Goal: Obtain resource: Obtain resource

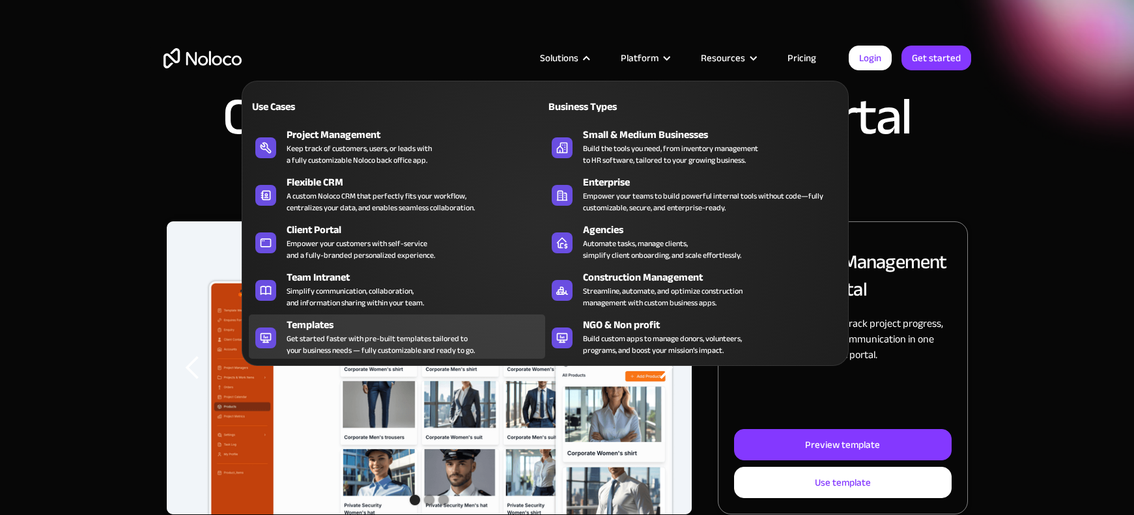
click at [326, 333] on div "Get started faster with pre-built templates tailored to your business needs — f…" at bounding box center [381, 344] width 188 height 23
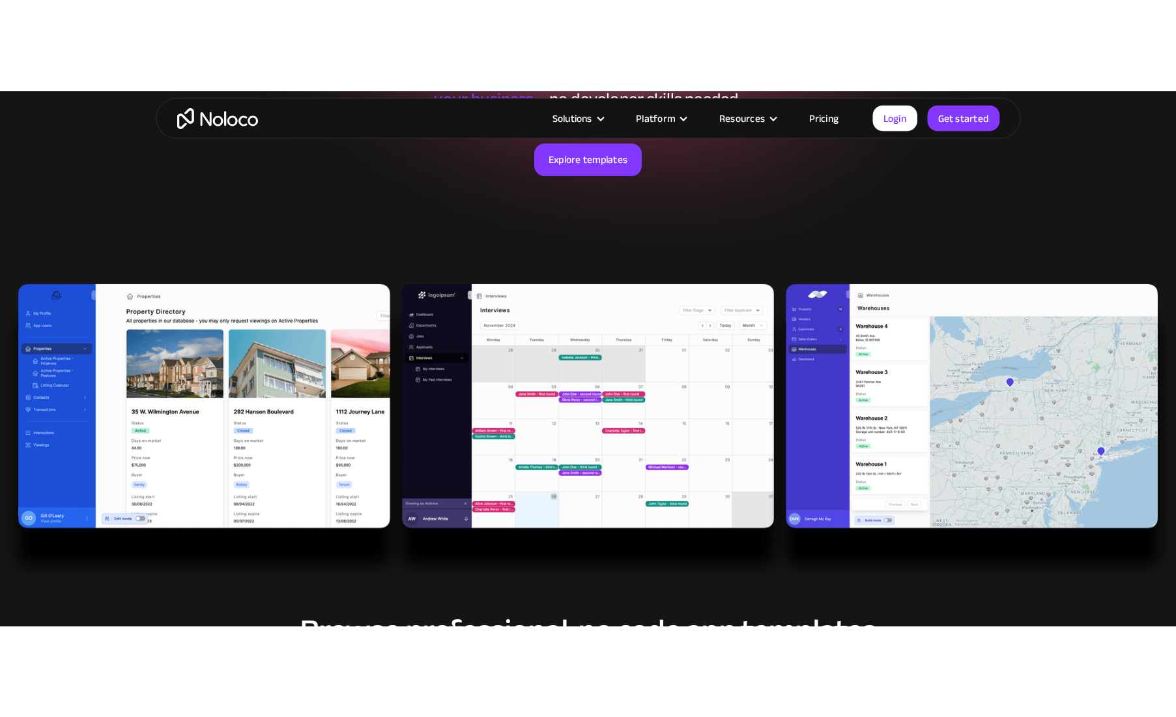
scroll to position [274, 0]
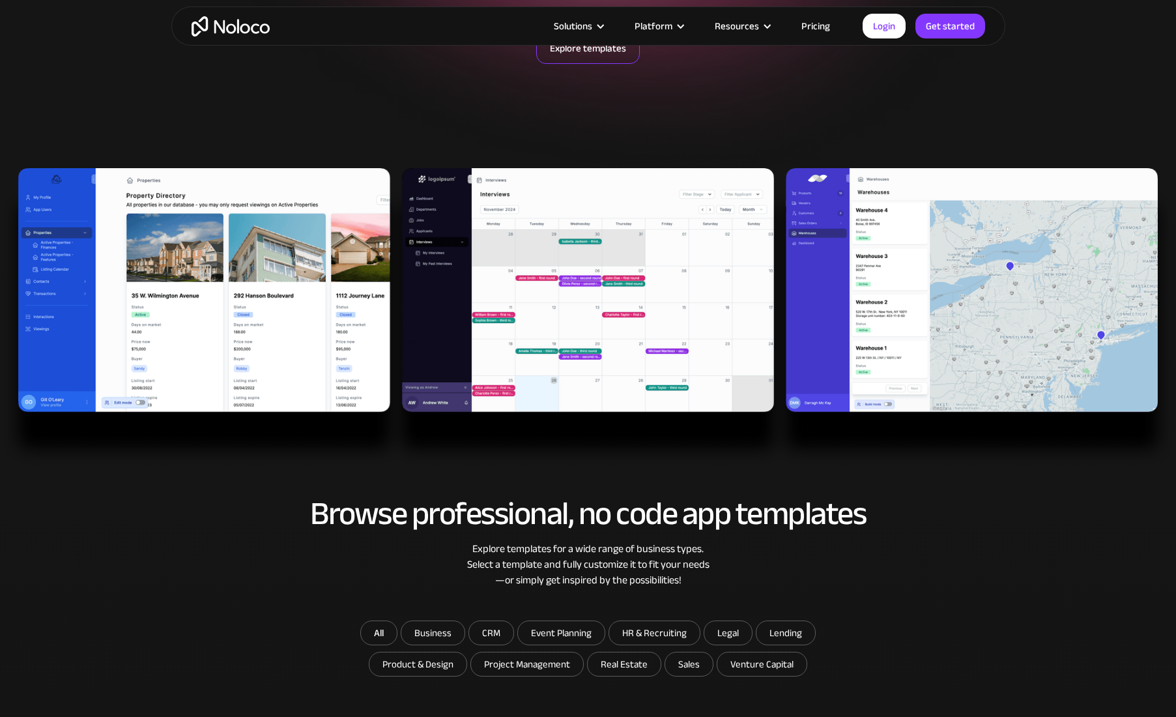
click at [577, 55] on link "Explore templates" at bounding box center [588, 48] width 104 height 31
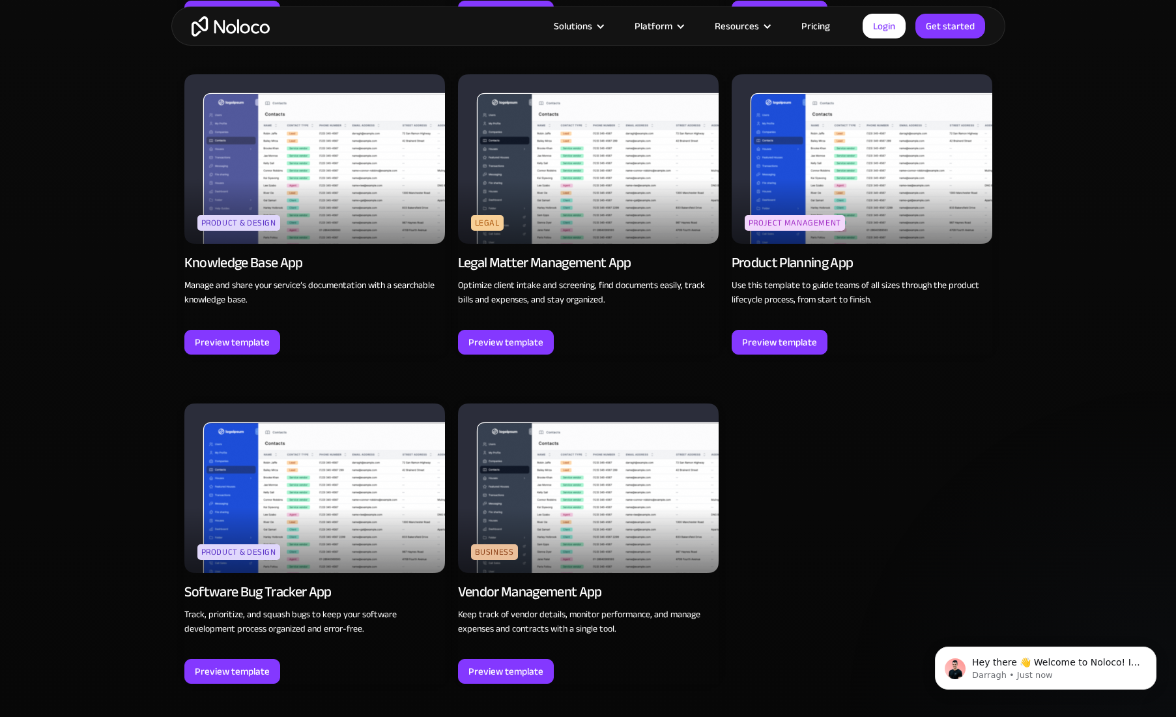
scroll to position [3389, 0]
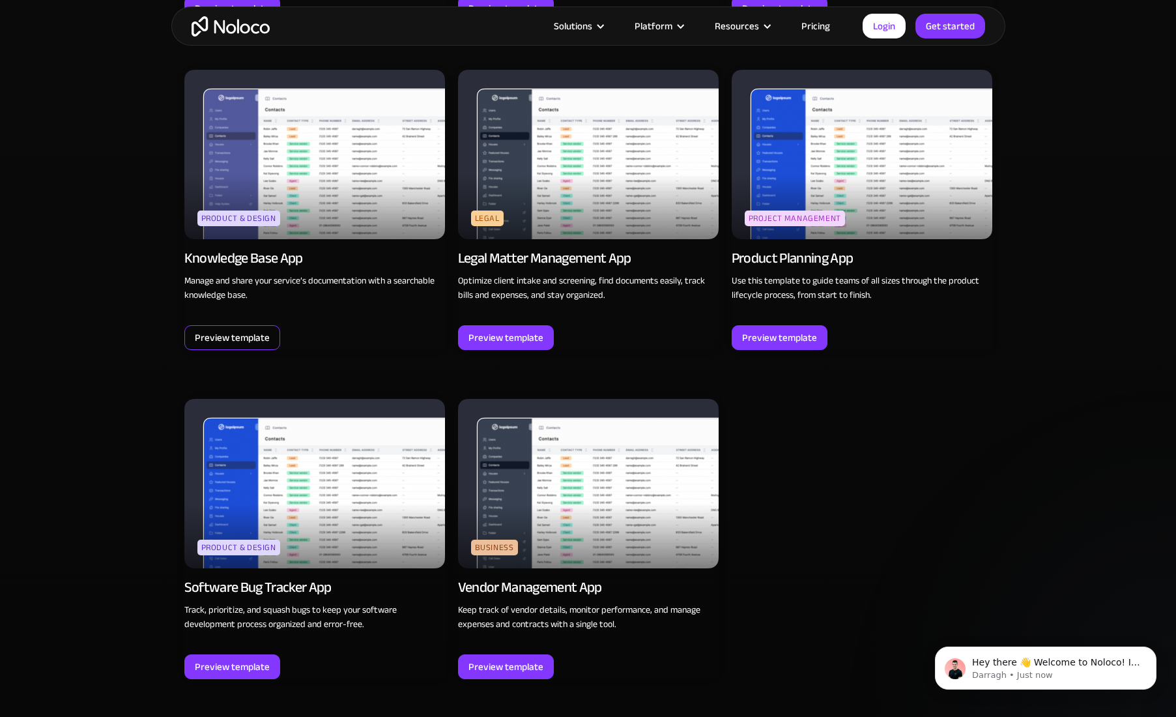
click at [235, 334] on div "Preview template" at bounding box center [232, 337] width 75 height 17
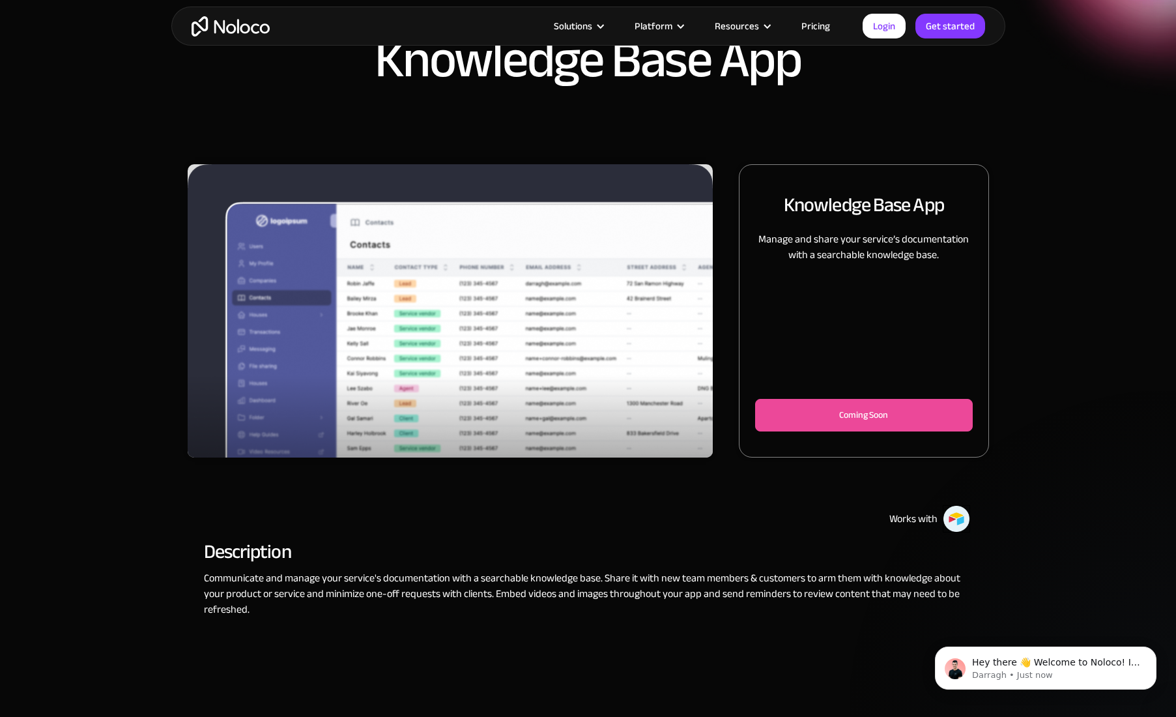
scroll to position [50, 0]
